Goal: Task Accomplishment & Management: Manage account settings

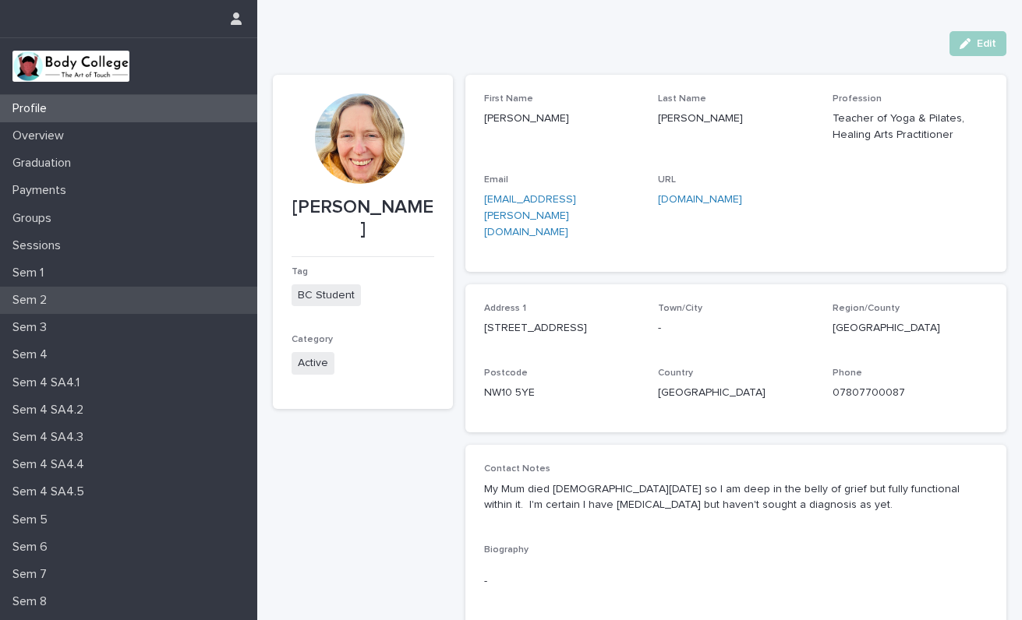
click at [42, 295] on p "Sem 2" at bounding box center [32, 300] width 53 height 15
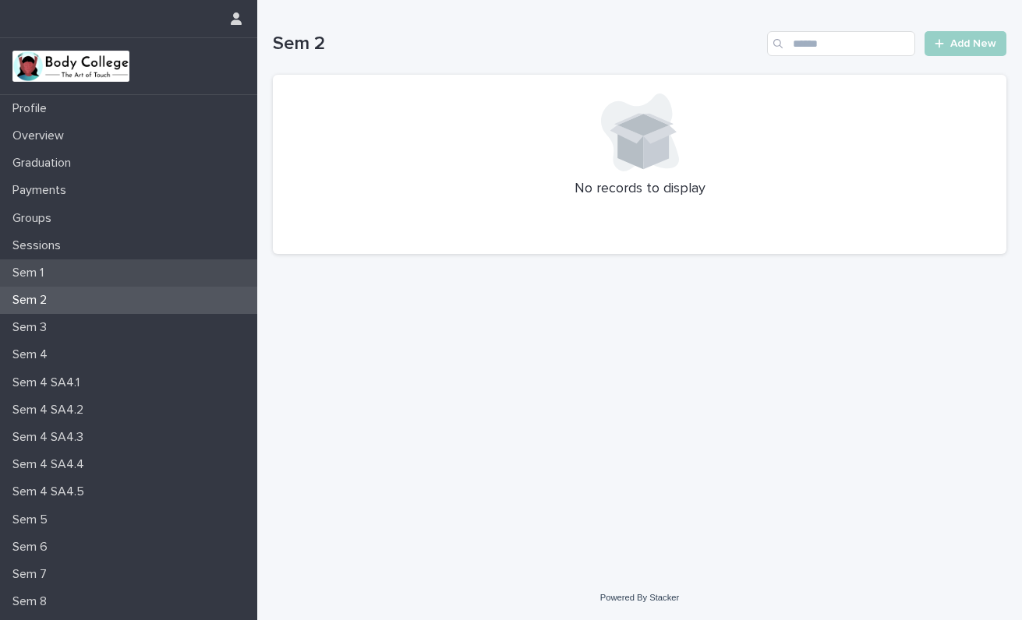
click at [42, 264] on div "Sem 1" at bounding box center [128, 273] width 257 height 27
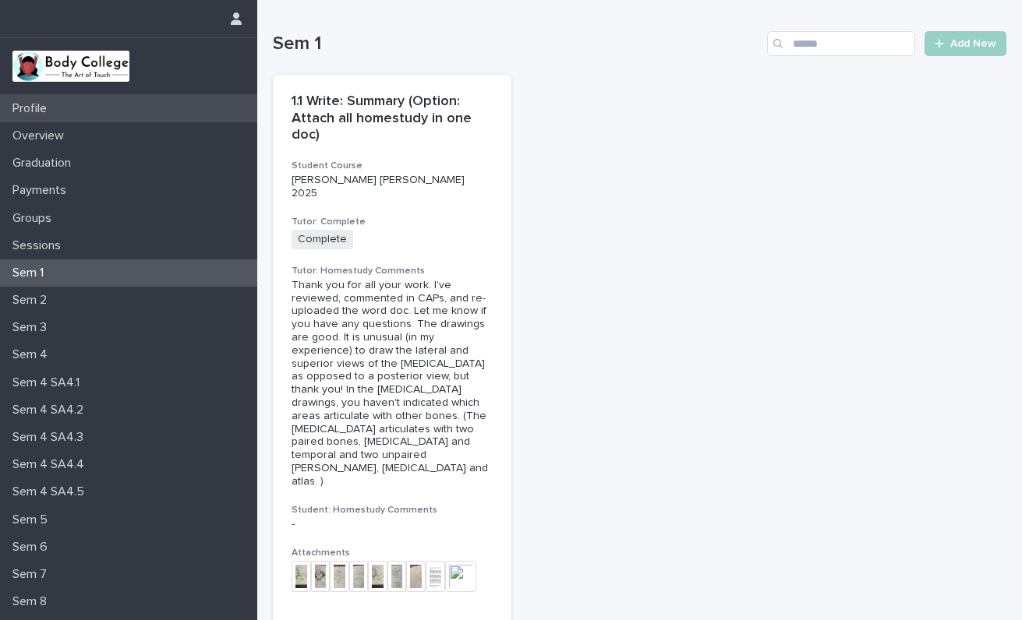
click at [31, 103] on p "Profile" at bounding box center [32, 108] width 53 height 15
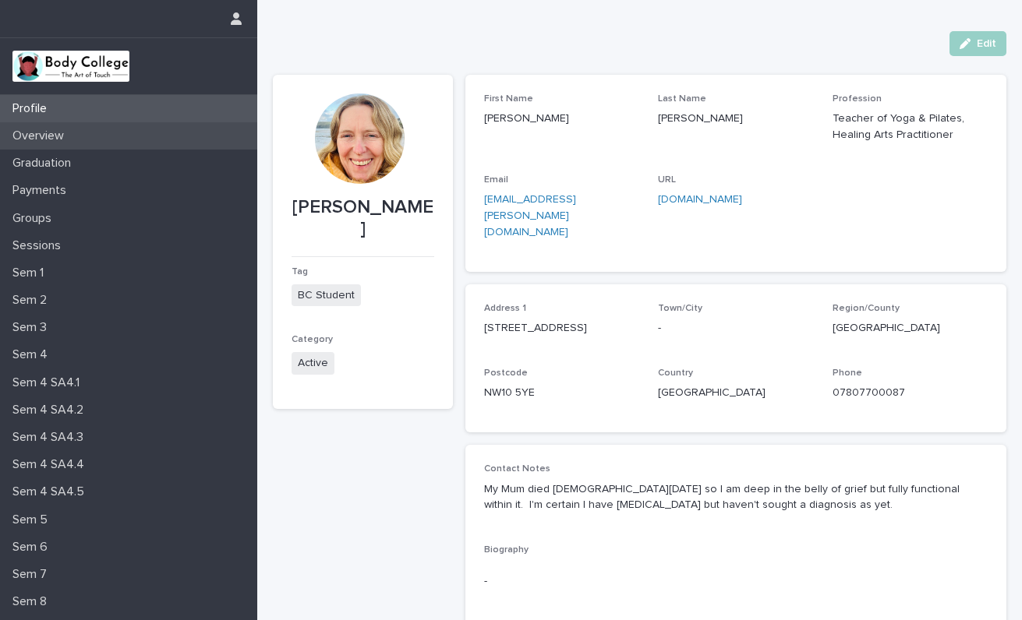
click at [53, 140] on p "Overview" at bounding box center [41, 136] width 70 height 15
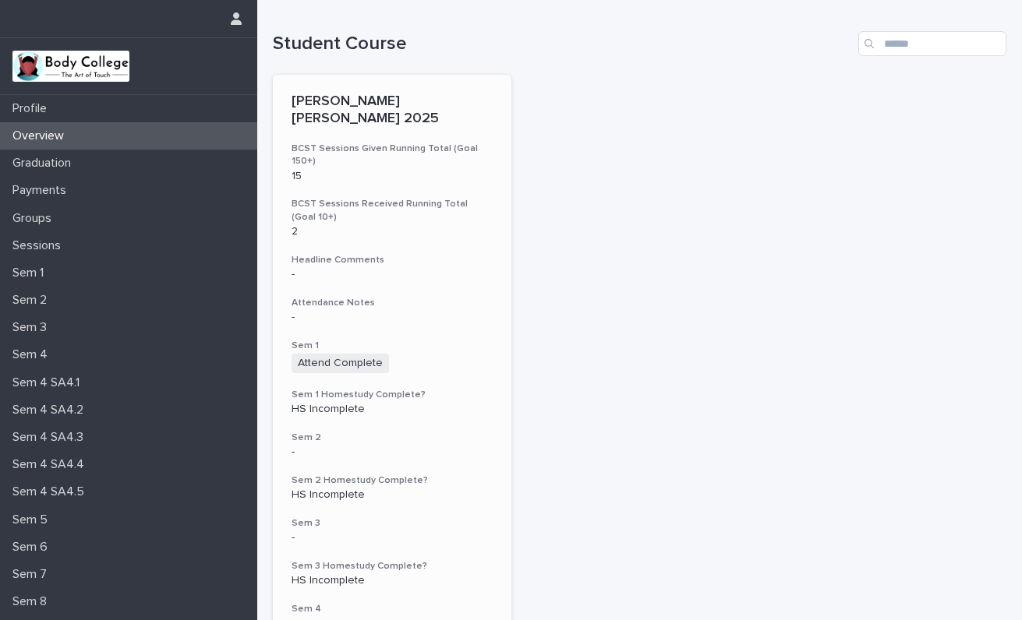
click at [391, 254] on h3 "Headline Comments" at bounding box center [392, 260] width 201 height 12
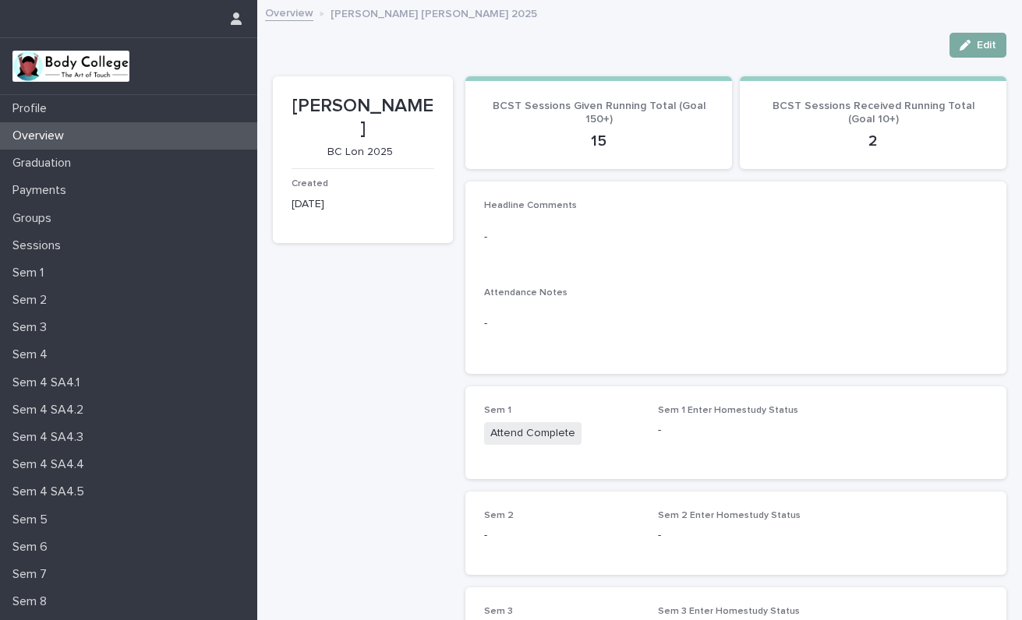
click at [981, 45] on span "Edit" at bounding box center [986, 45] width 19 height 11
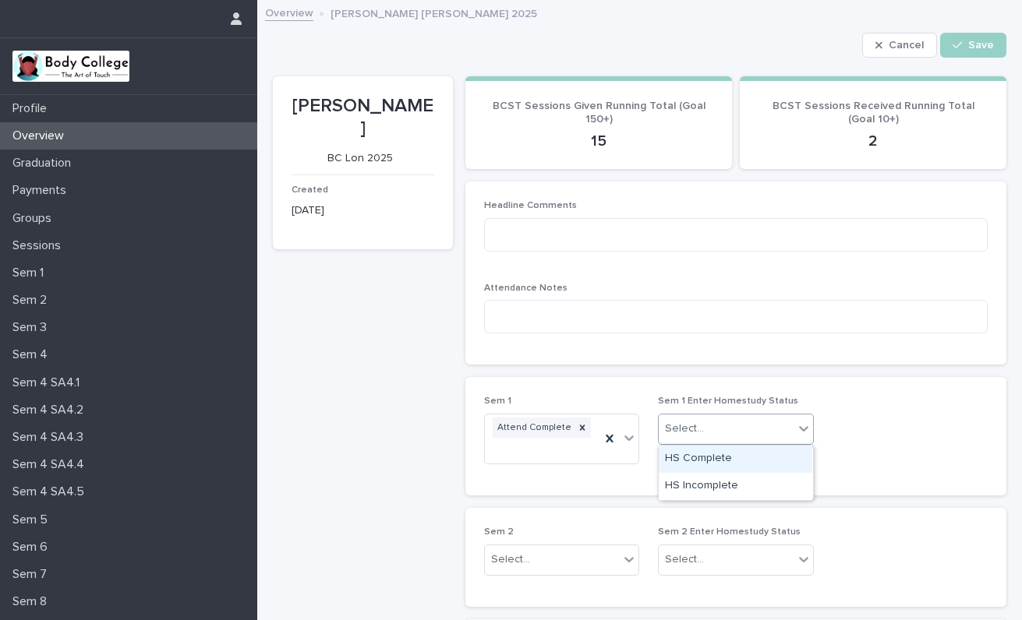
click at [808, 431] on icon at bounding box center [804, 429] width 16 height 16
click at [712, 460] on div "HS Complete" at bounding box center [736, 459] width 154 height 27
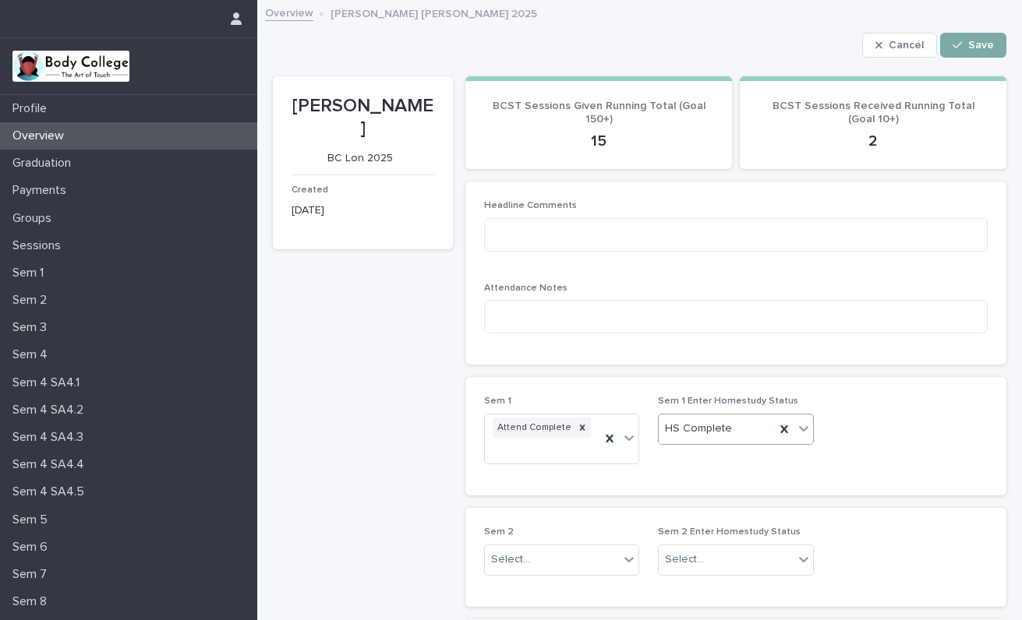
click at [975, 48] on span "Save" at bounding box center [981, 45] width 26 height 11
